Goal: Navigation & Orientation: Find specific page/section

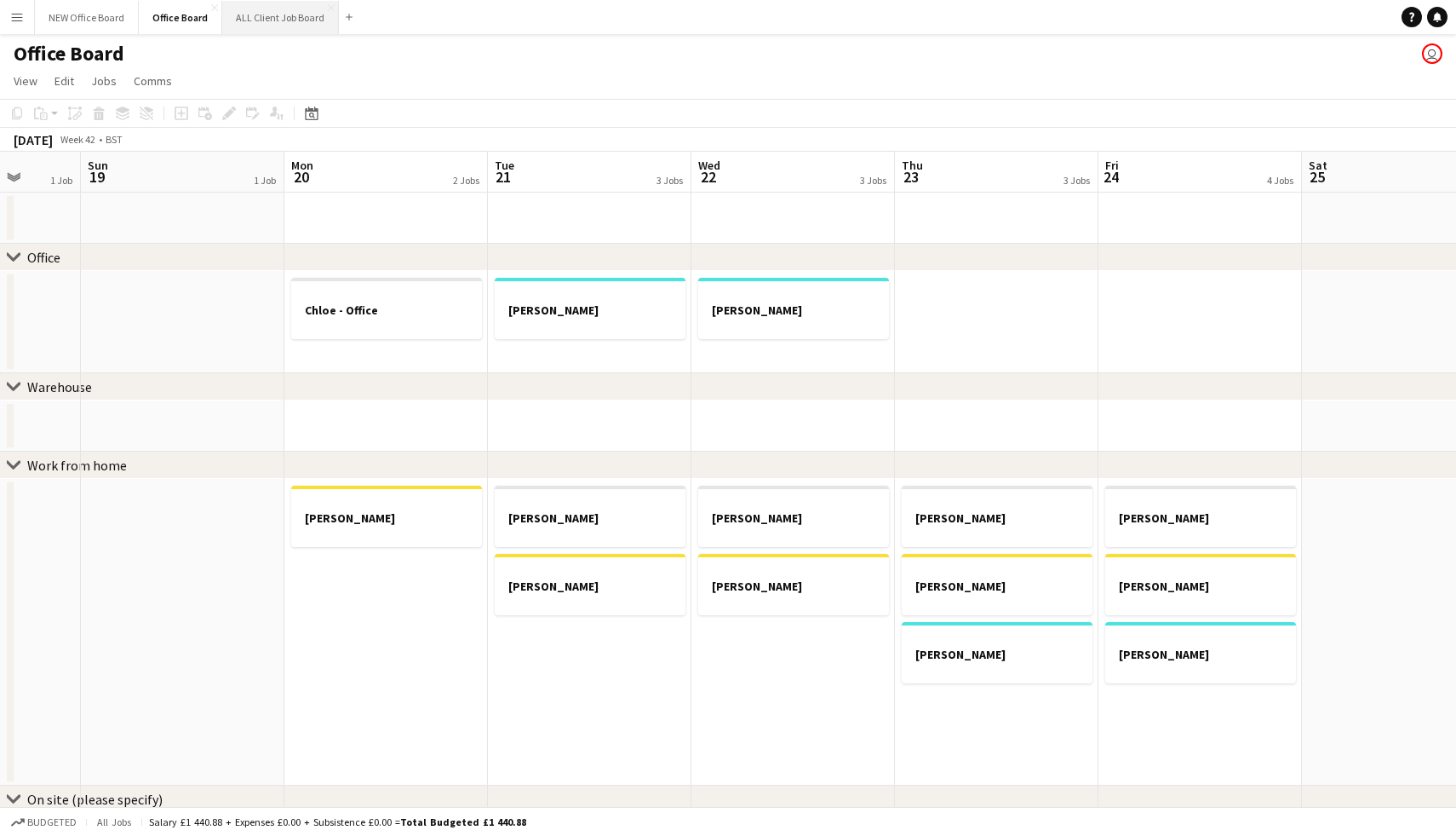
click at [264, 28] on button "ALL Client Job Board Close" at bounding box center [280, 17] width 116 height 33
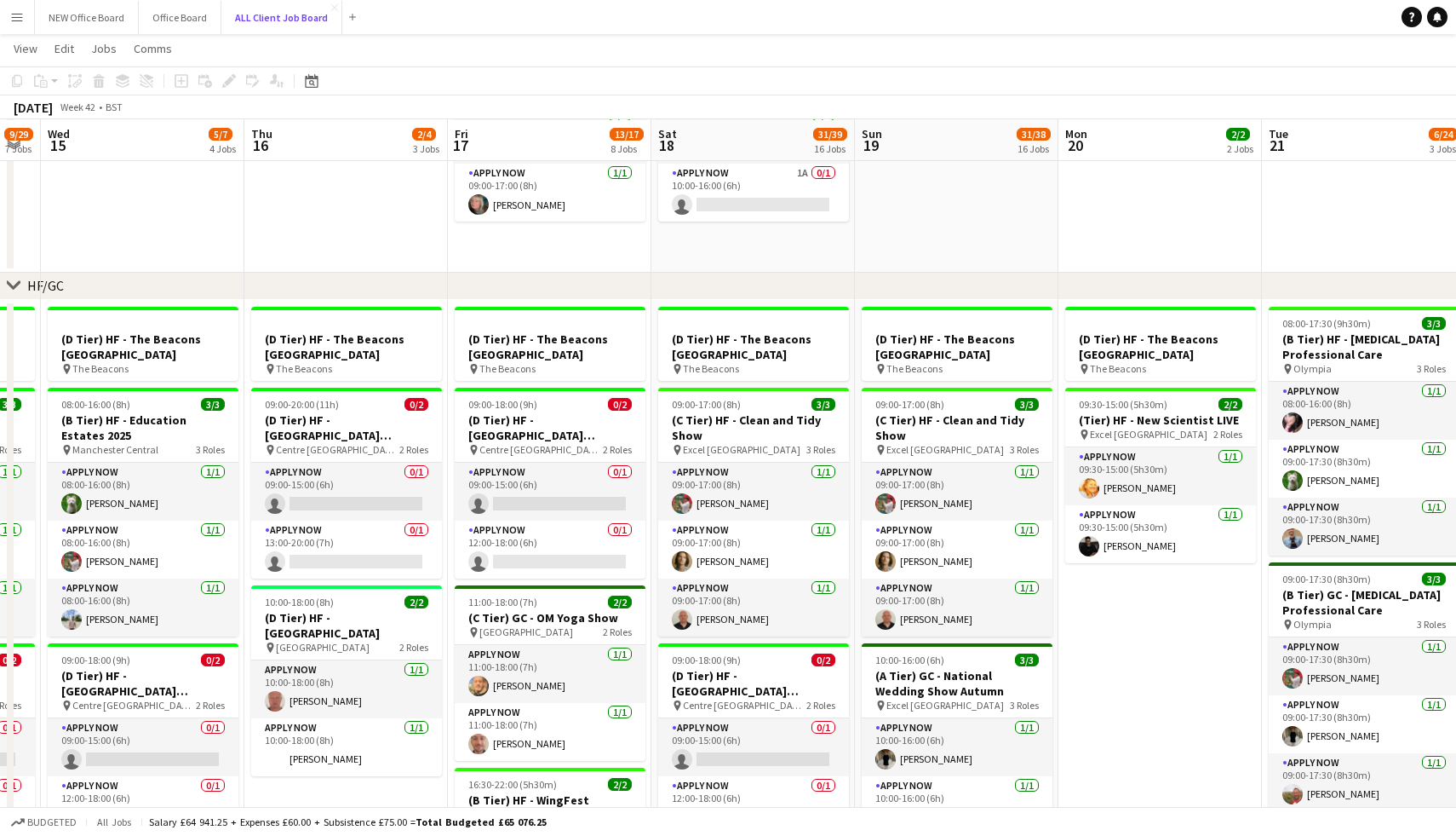
scroll to position [152, 0]
click at [190, 29] on button "Office Board Close" at bounding box center [180, 17] width 83 height 33
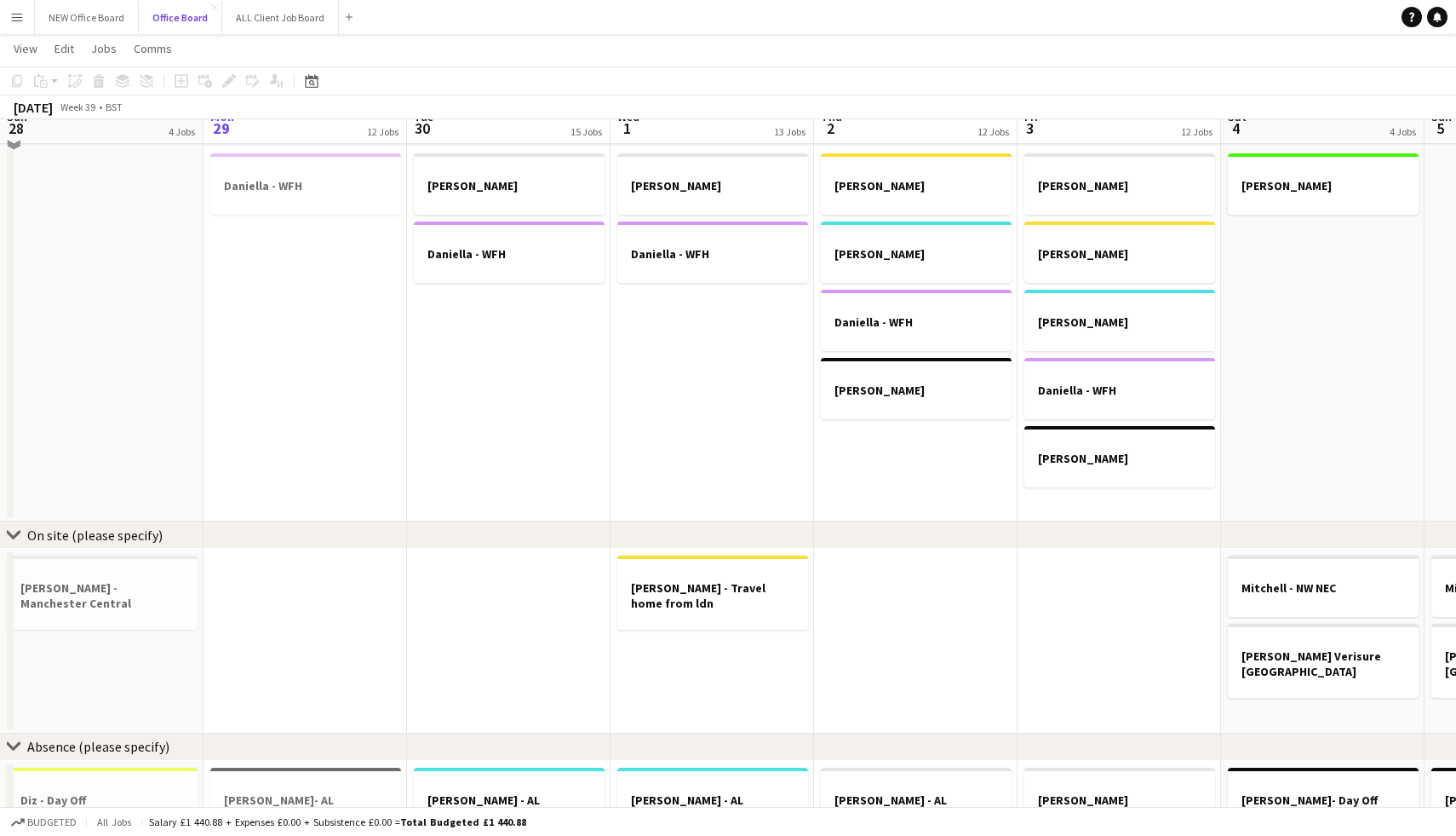
scroll to position [891, 0]
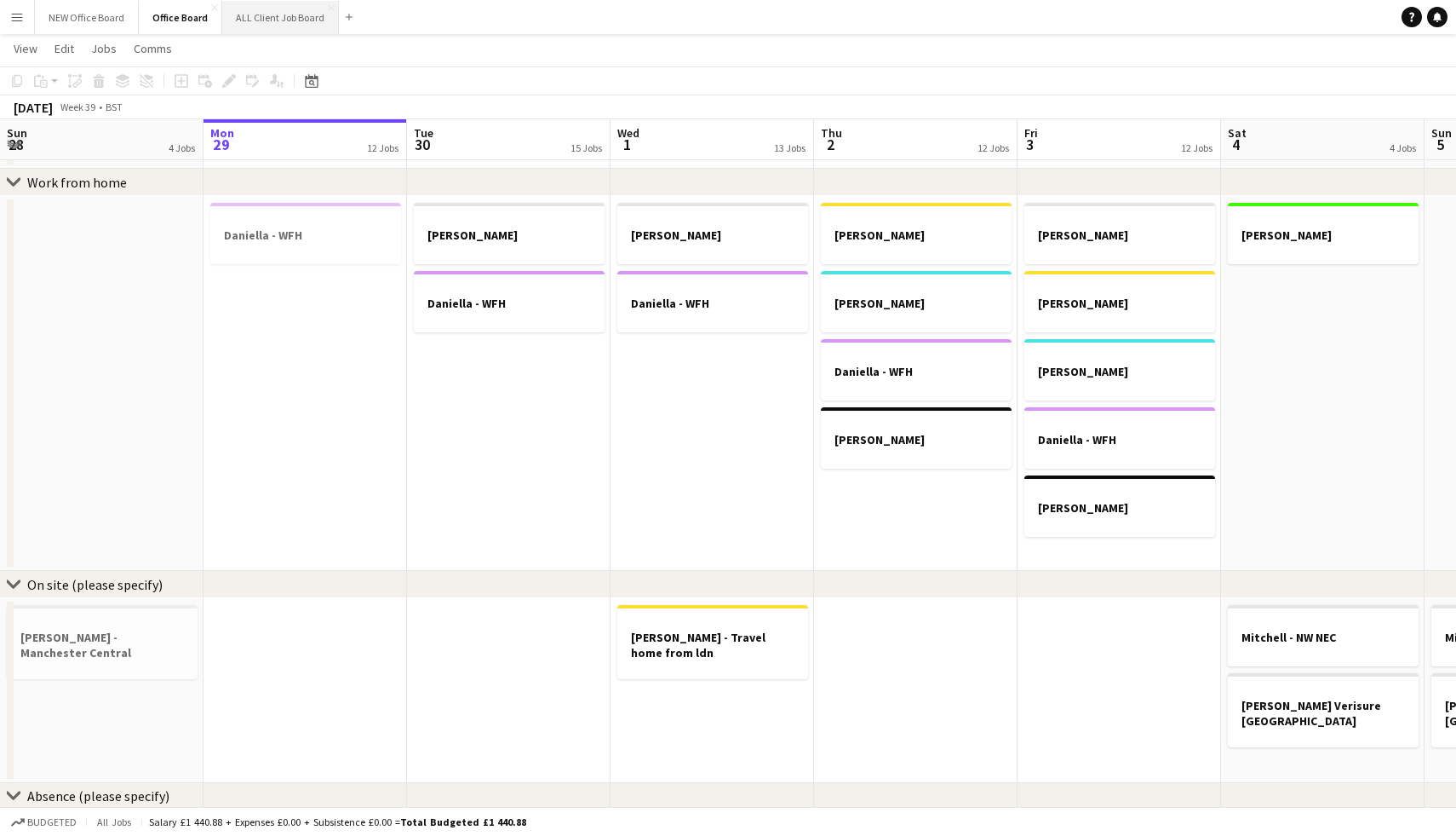
click at [290, 18] on button "ALL Client Job Board Close" at bounding box center [280, 17] width 116 height 33
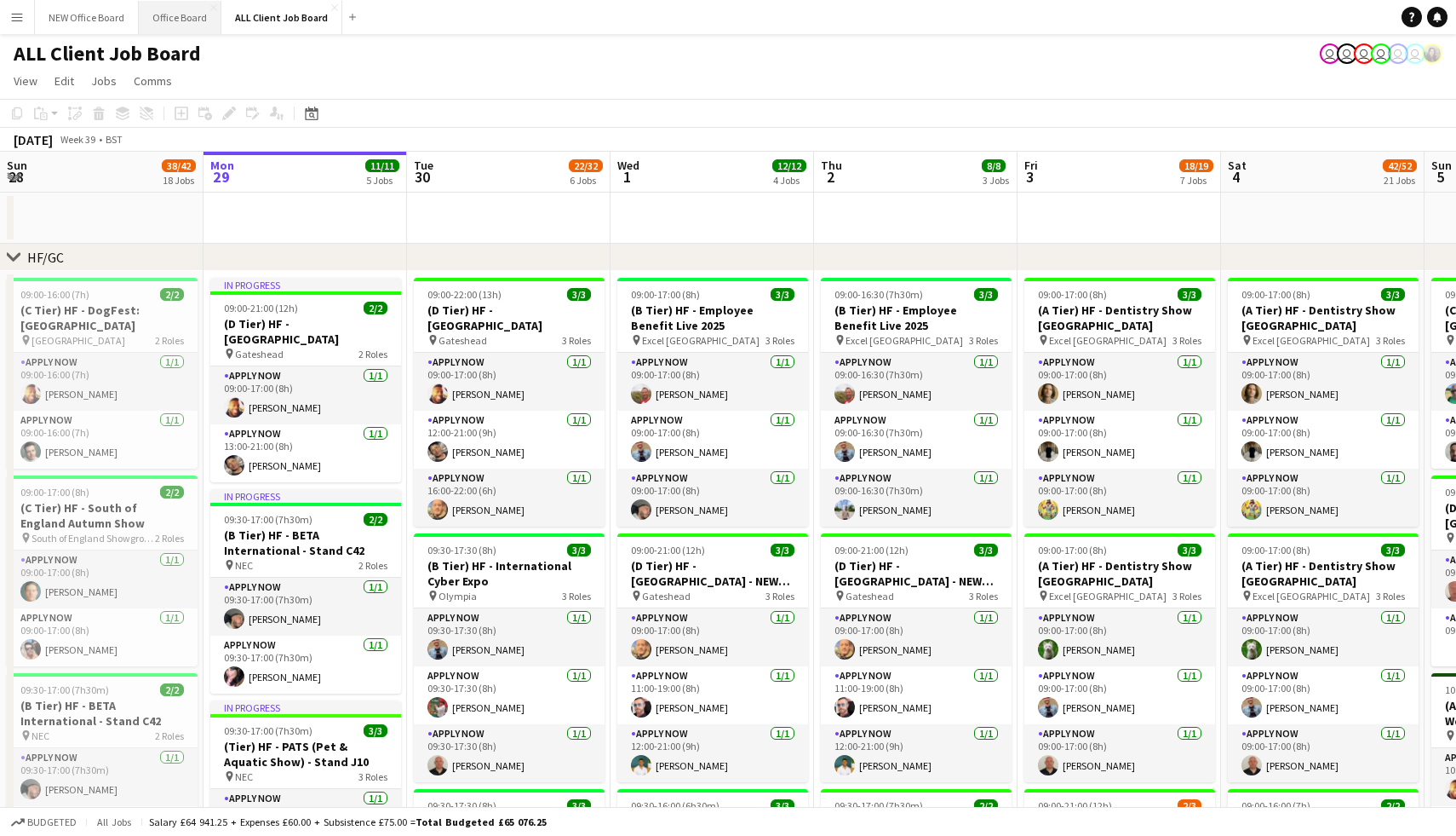
click at [191, 28] on button "Office Board Close" at bounding box center [180, 17] width 83 height 33
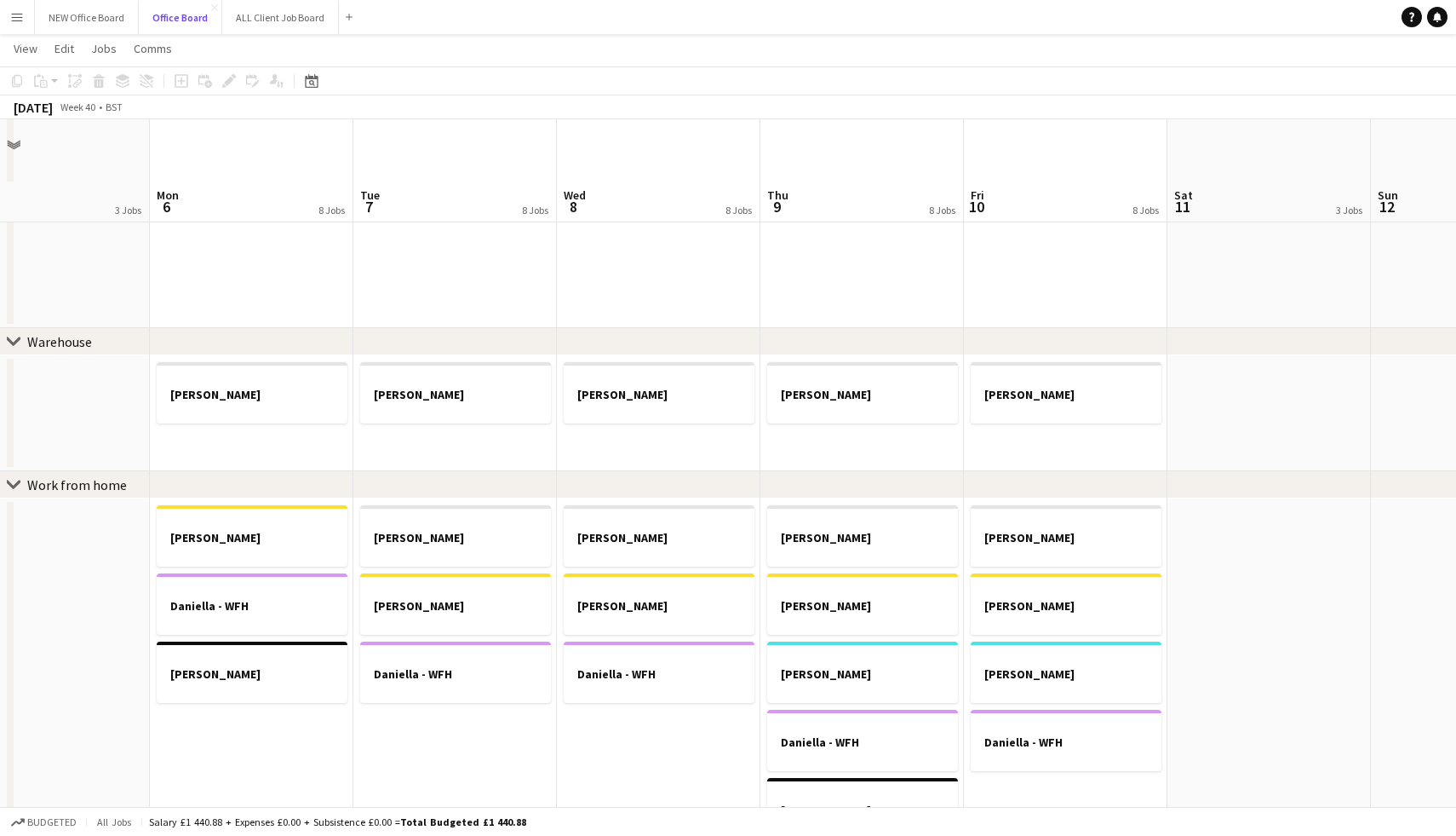
scroll to position [586, 0]
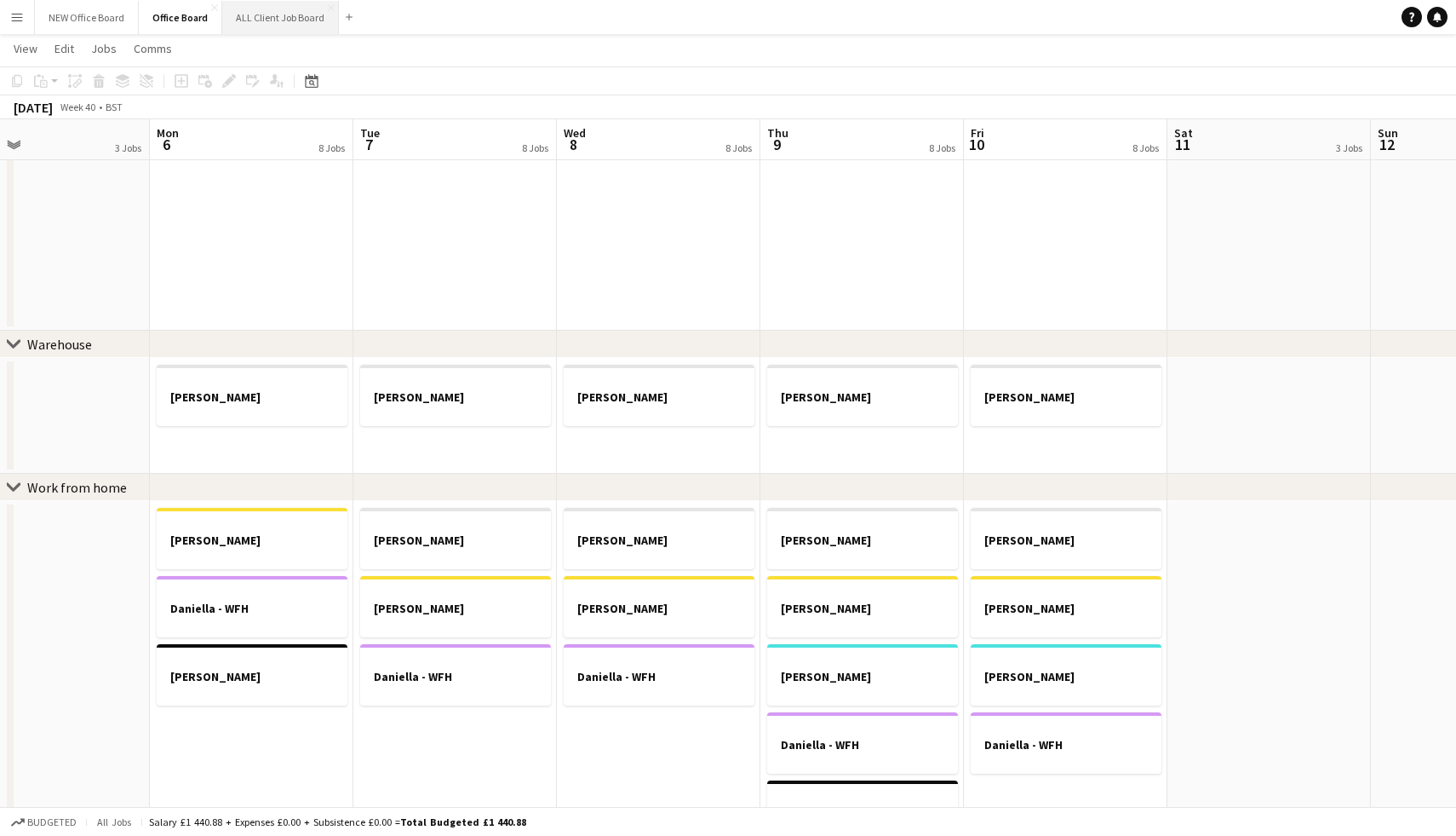
click at [271, 20] on button "ALL Client Job Board Close" at bounding box center [280, 17] width 116 height 33
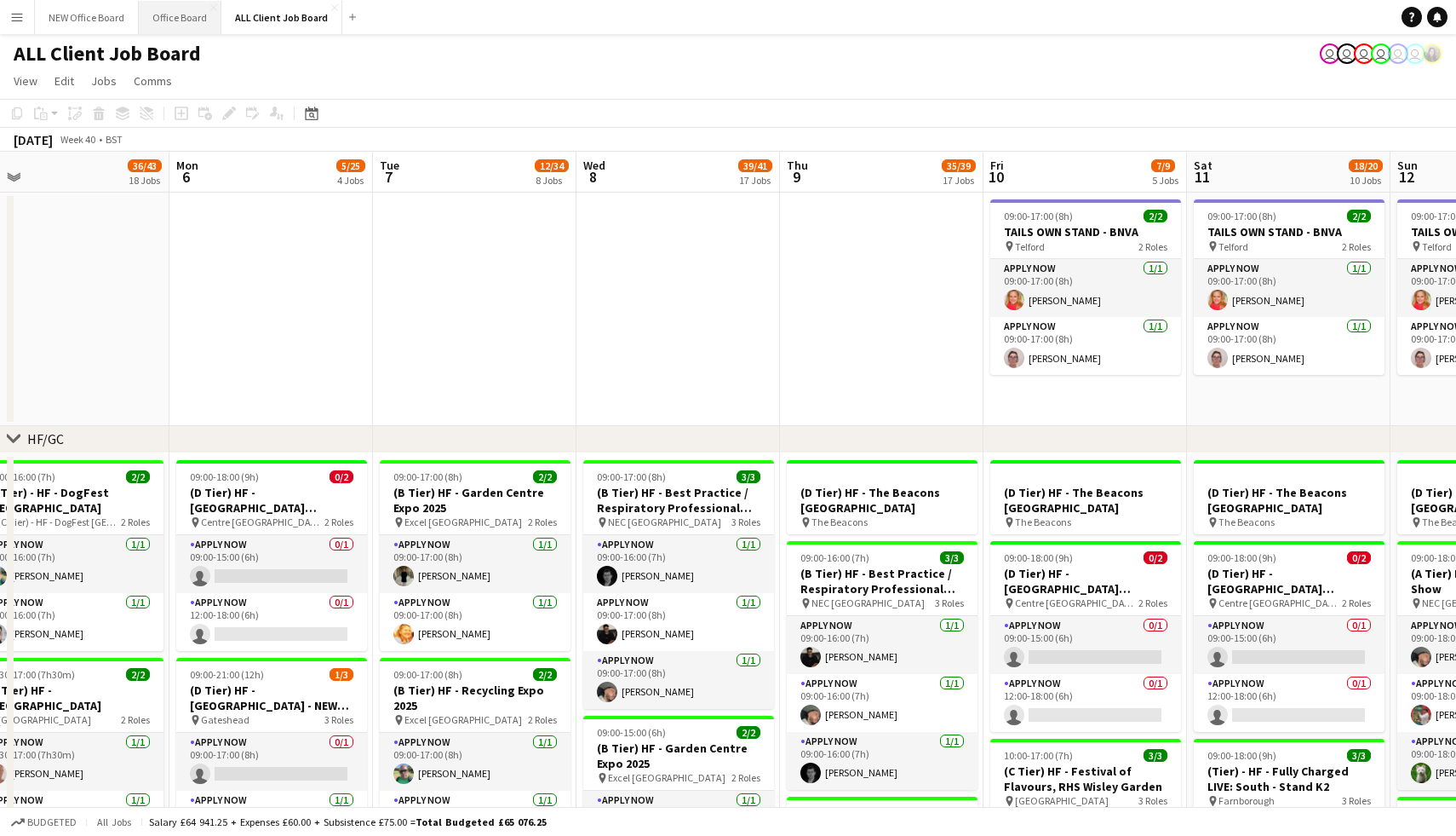
click at [187, 25] on button "Office Board Close" at bounding box center [180, 17] width 83 height 33
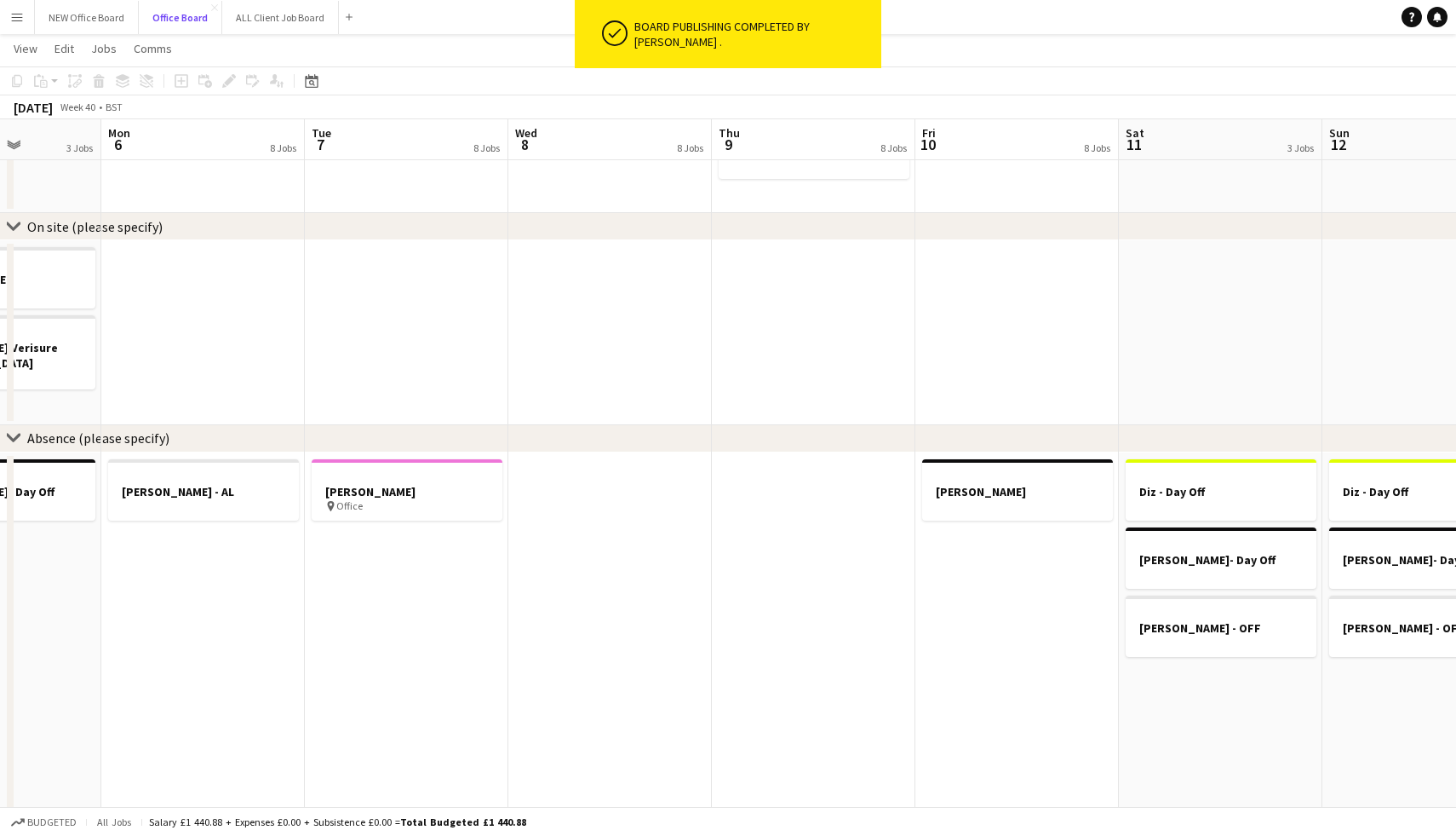
scroll to position [0, 695]
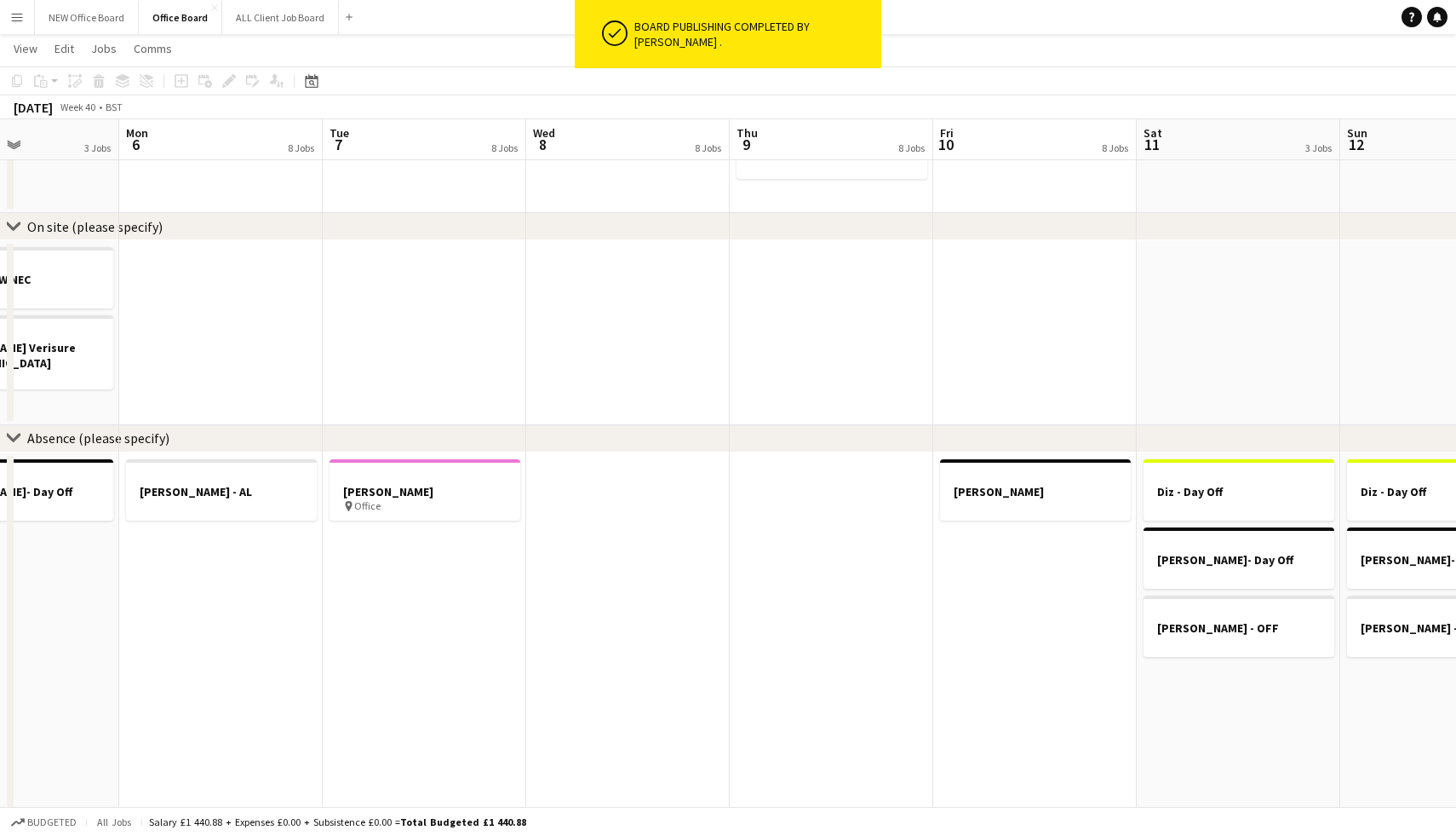
click at [700, 28] on div "Board publishing completed by [PERSON_NAME] ." at bounding box center [755, 34] width 240 height 30
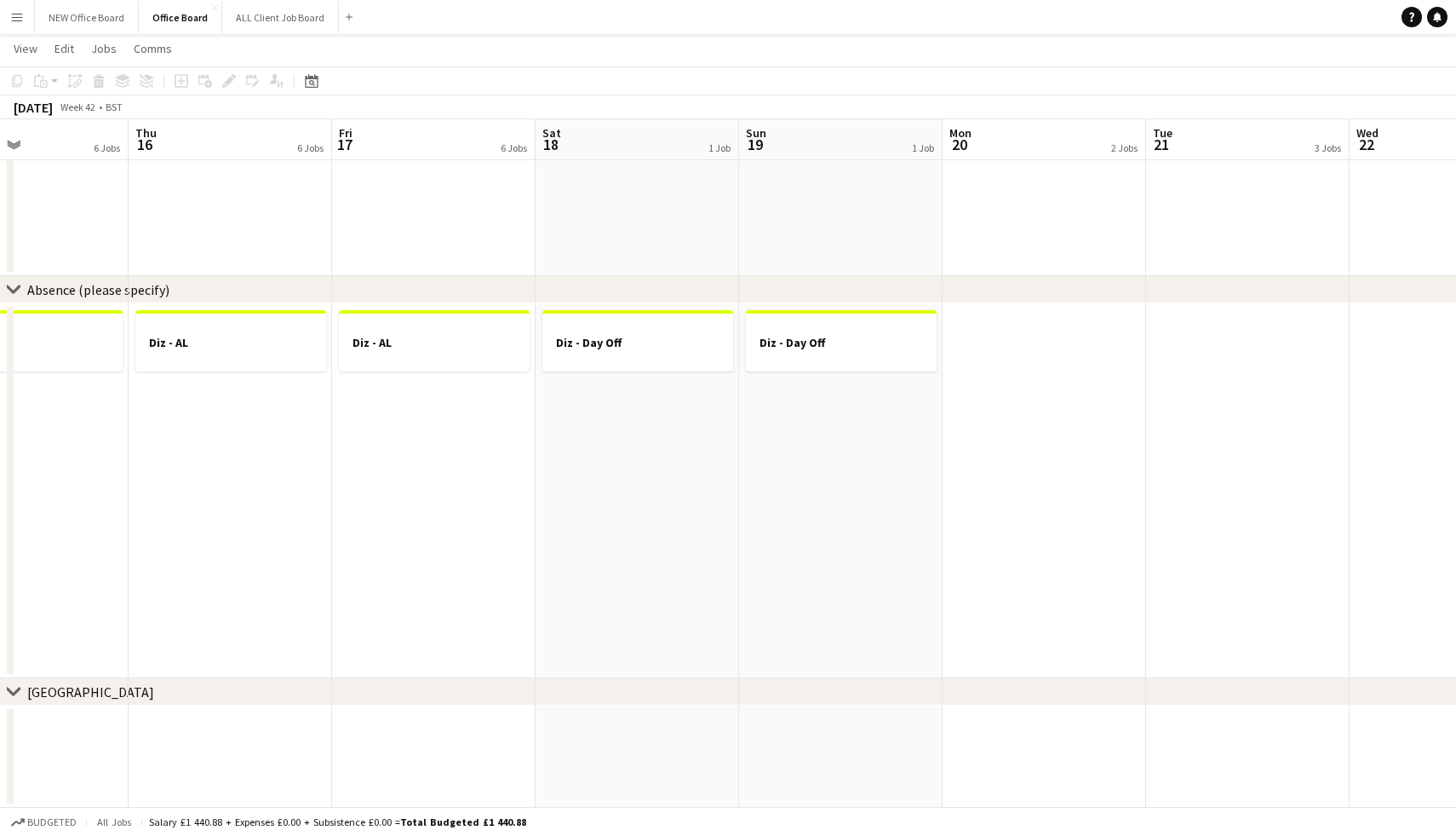
scroll to position [0, 687]
